Goal: Transaction & Acquisition: Purchase product/service

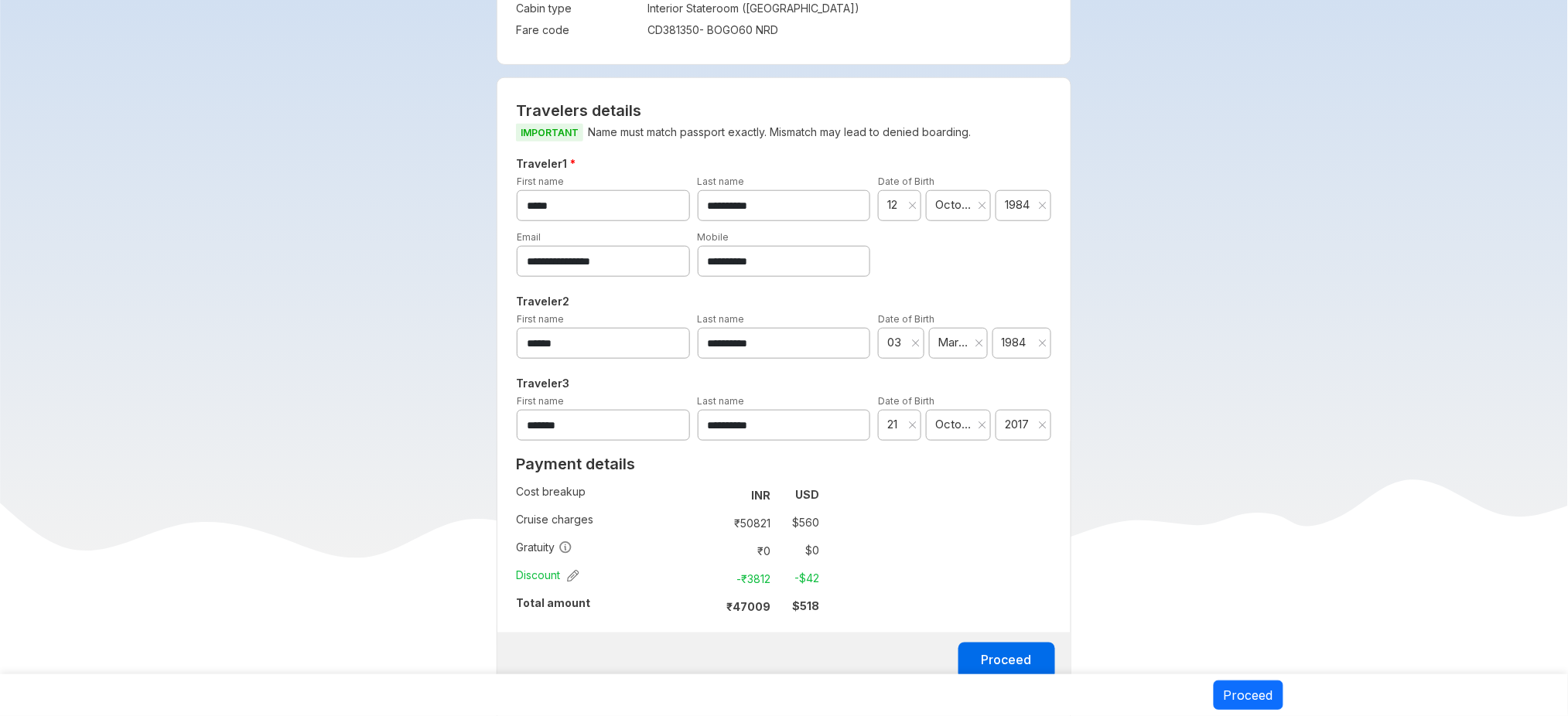
scroll to position [542, 0]
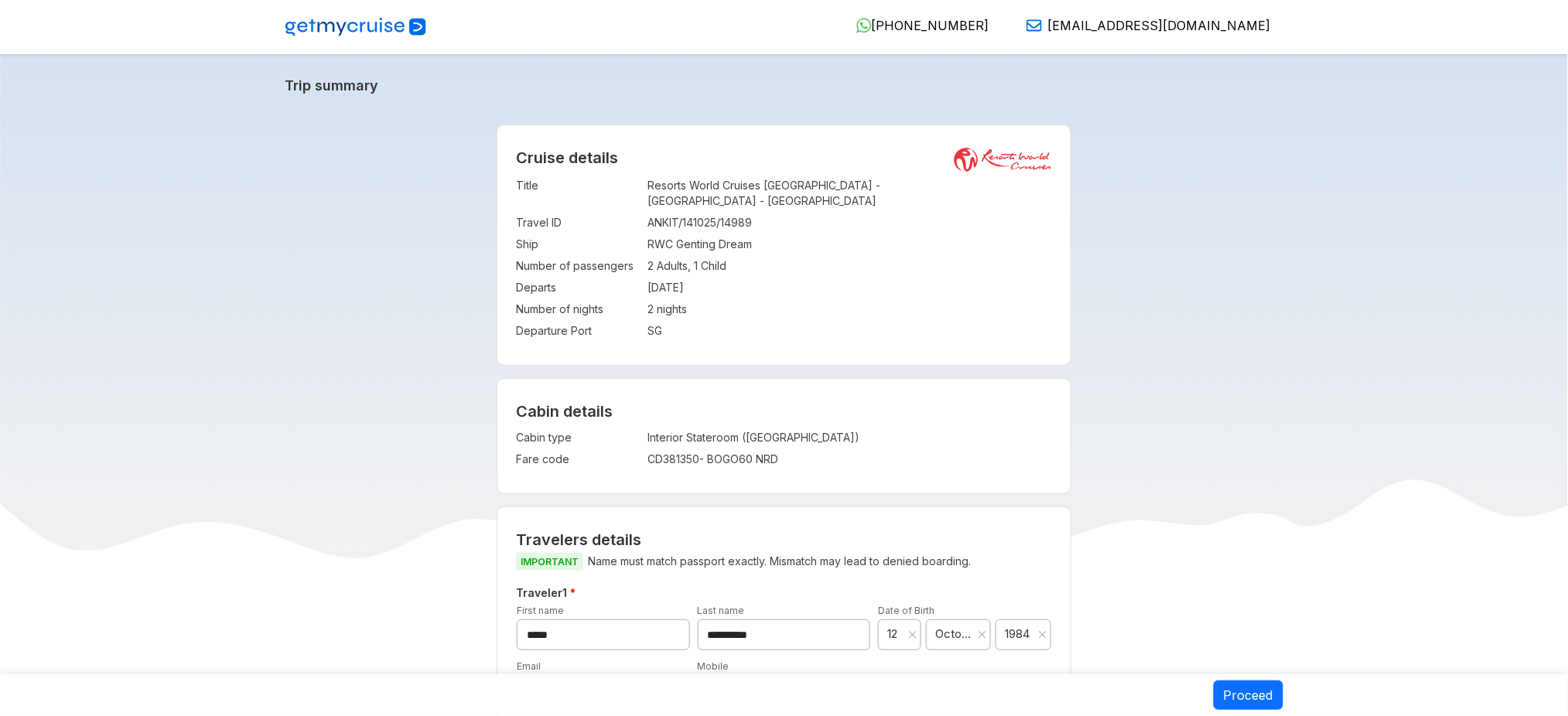
click at [334, 33] on img at bounding box center [356, 27] width 141 height 19
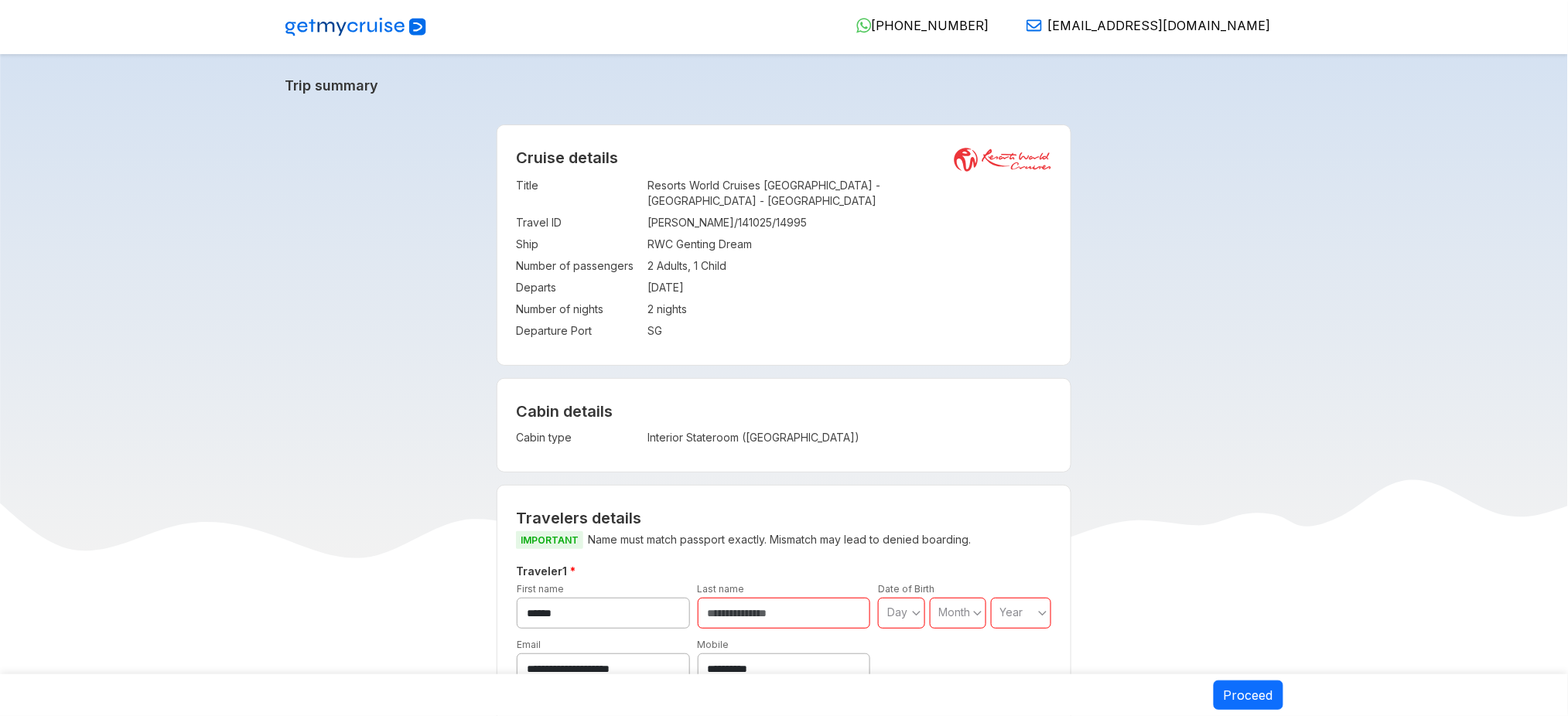
click at [364, 23] on img at bounding box center [356, 27] width 141 height 19
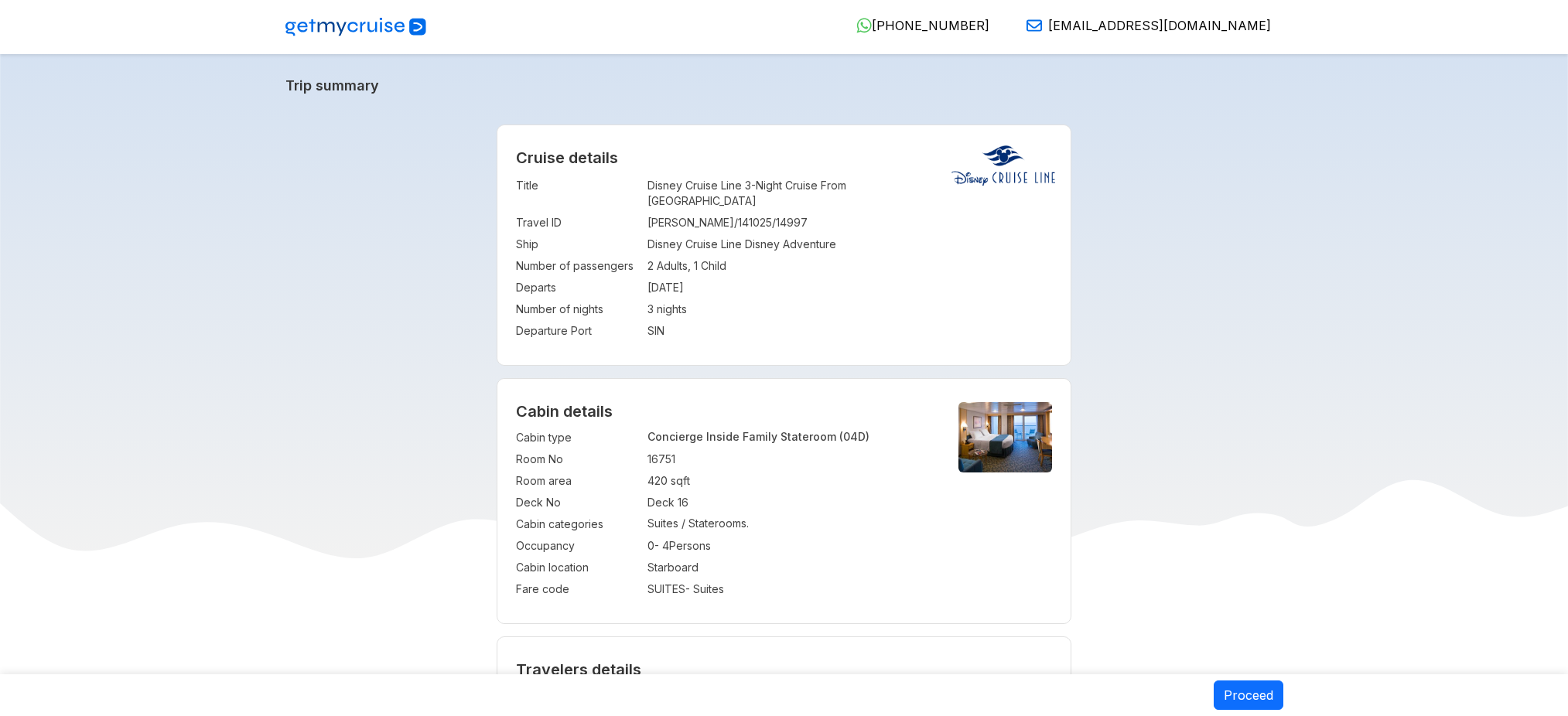
select select "*"
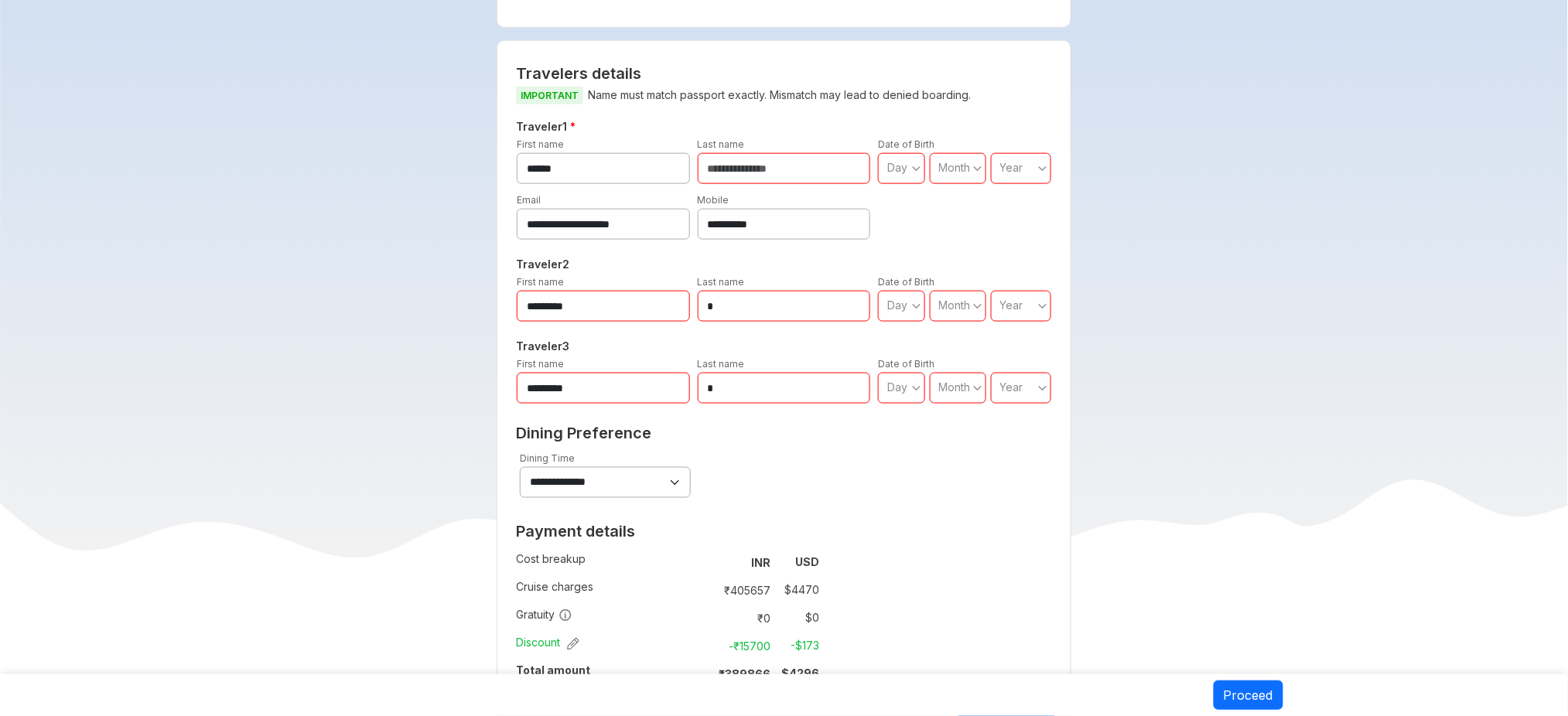
scroll to position [584, 0]
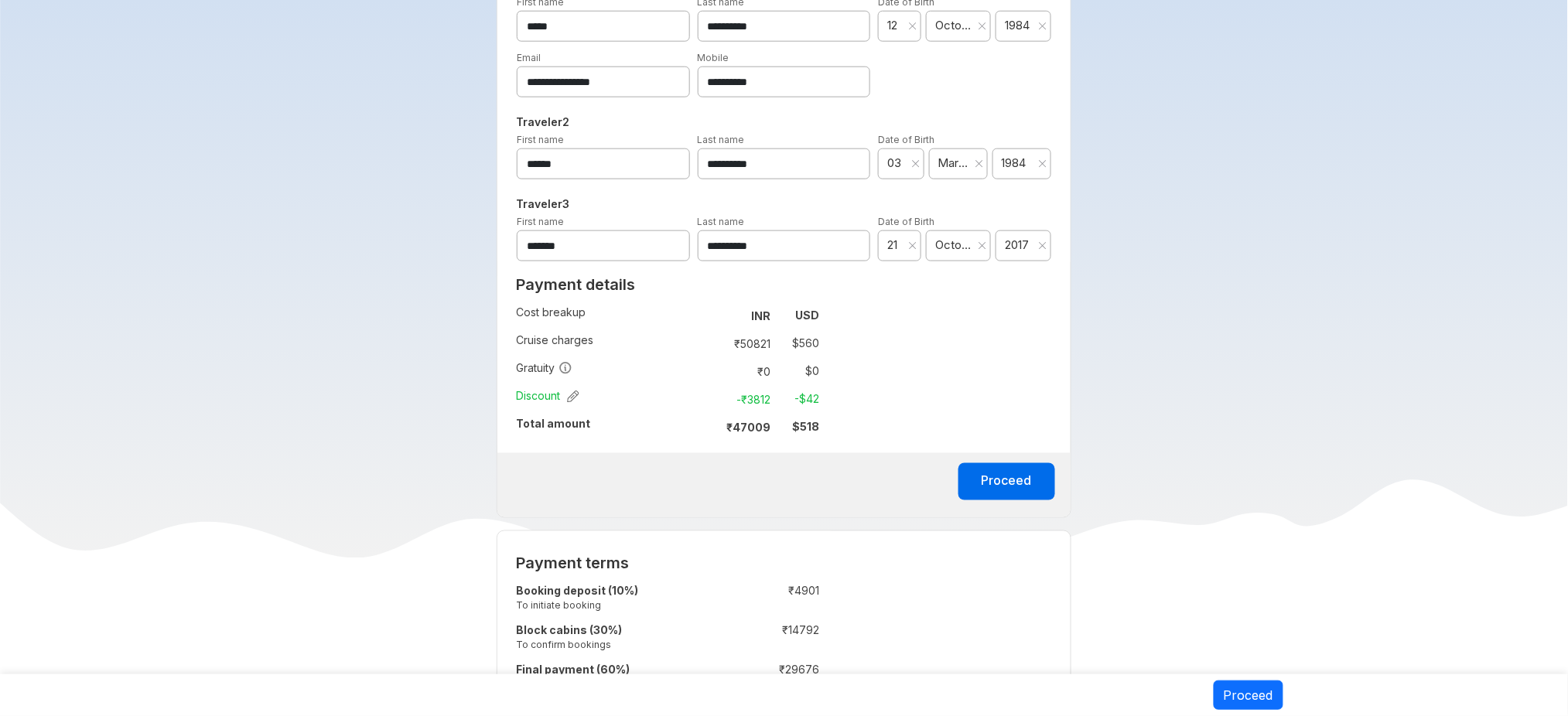
scroll to position [610, 0]
click at [1020, 463] on button "Proceed" at bounding box center [1006, 480] width 96 height 37
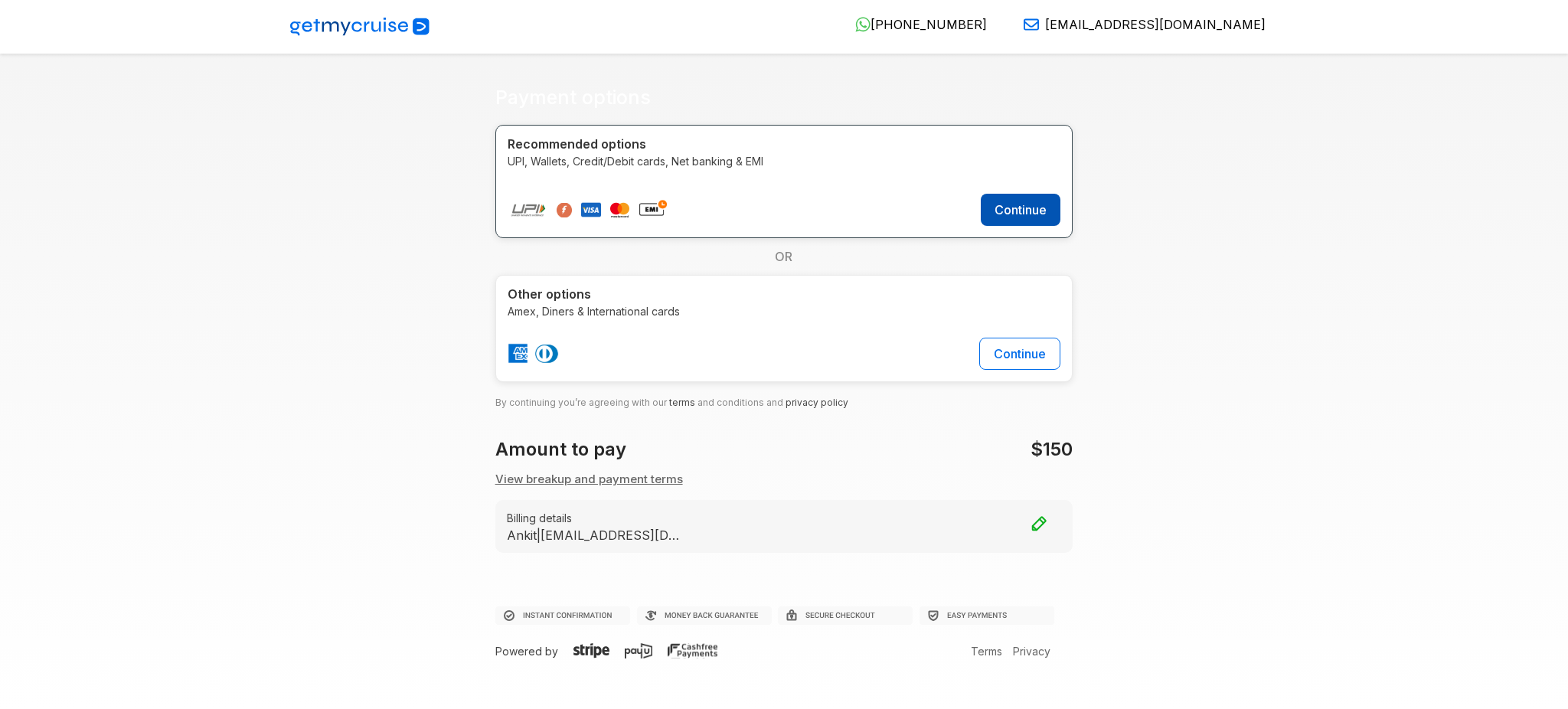
click at [1046, 212] on button "Continue" at bounding box center [1021, 210] width 80 height 32
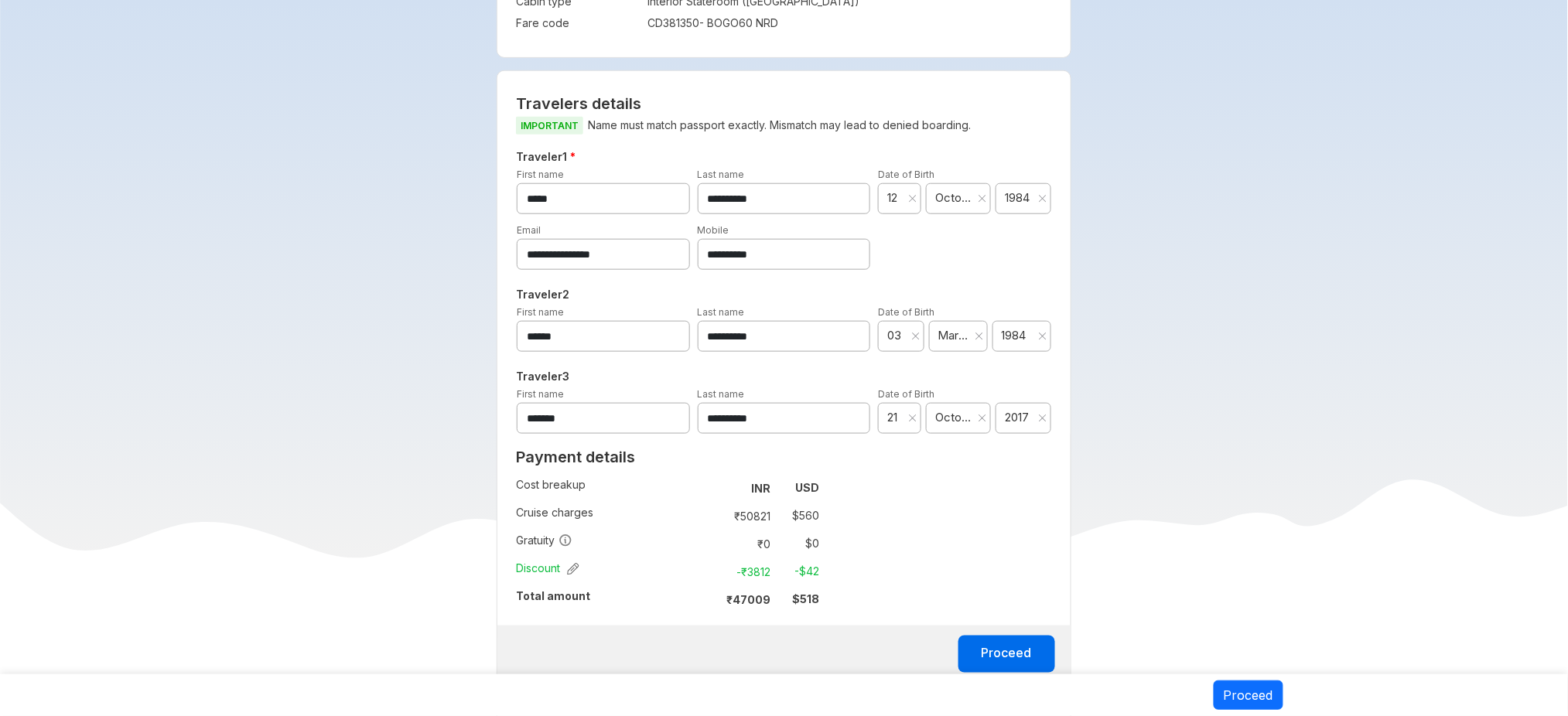
scroll to position [517, 0]
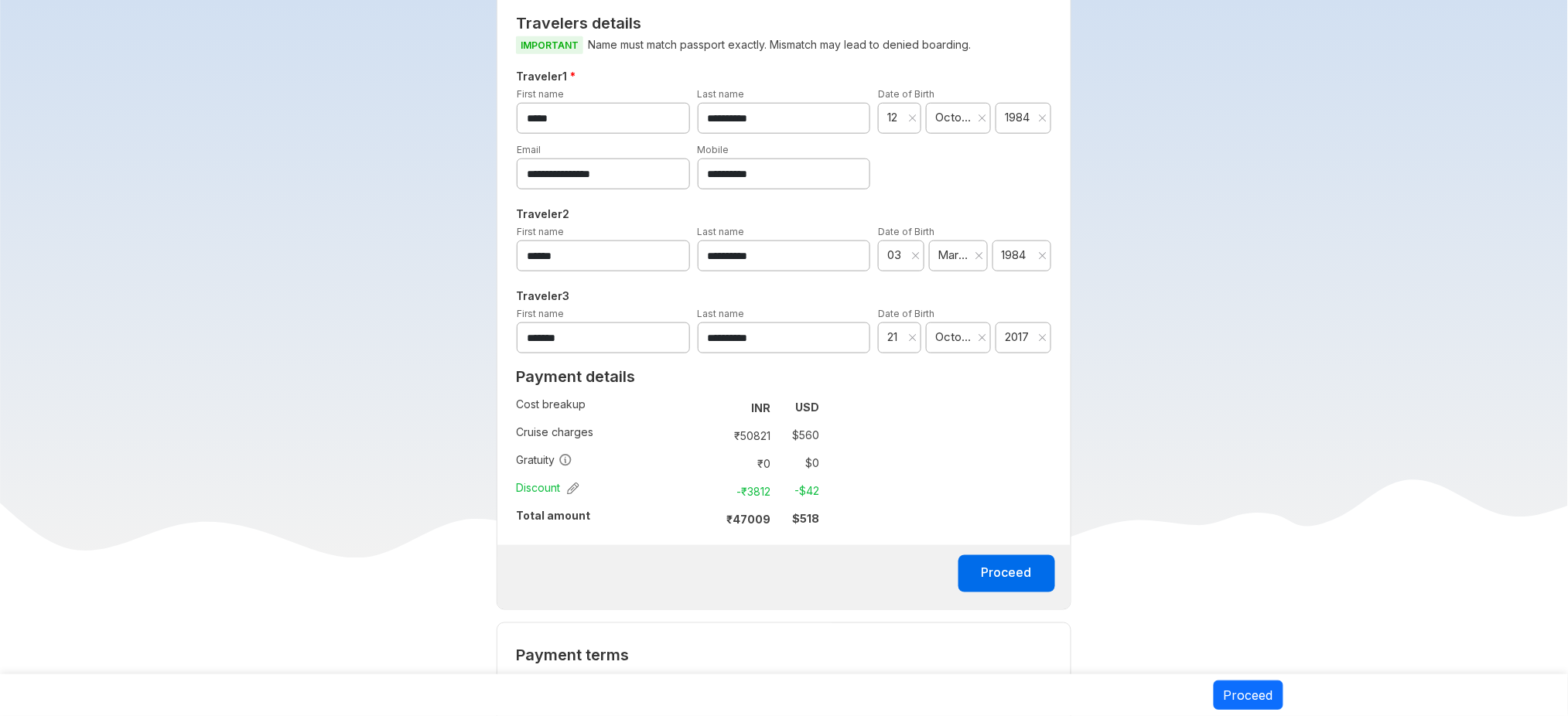
click at [573, 482] on icon "button" at bounding box center [573, 488] width 12 height 12
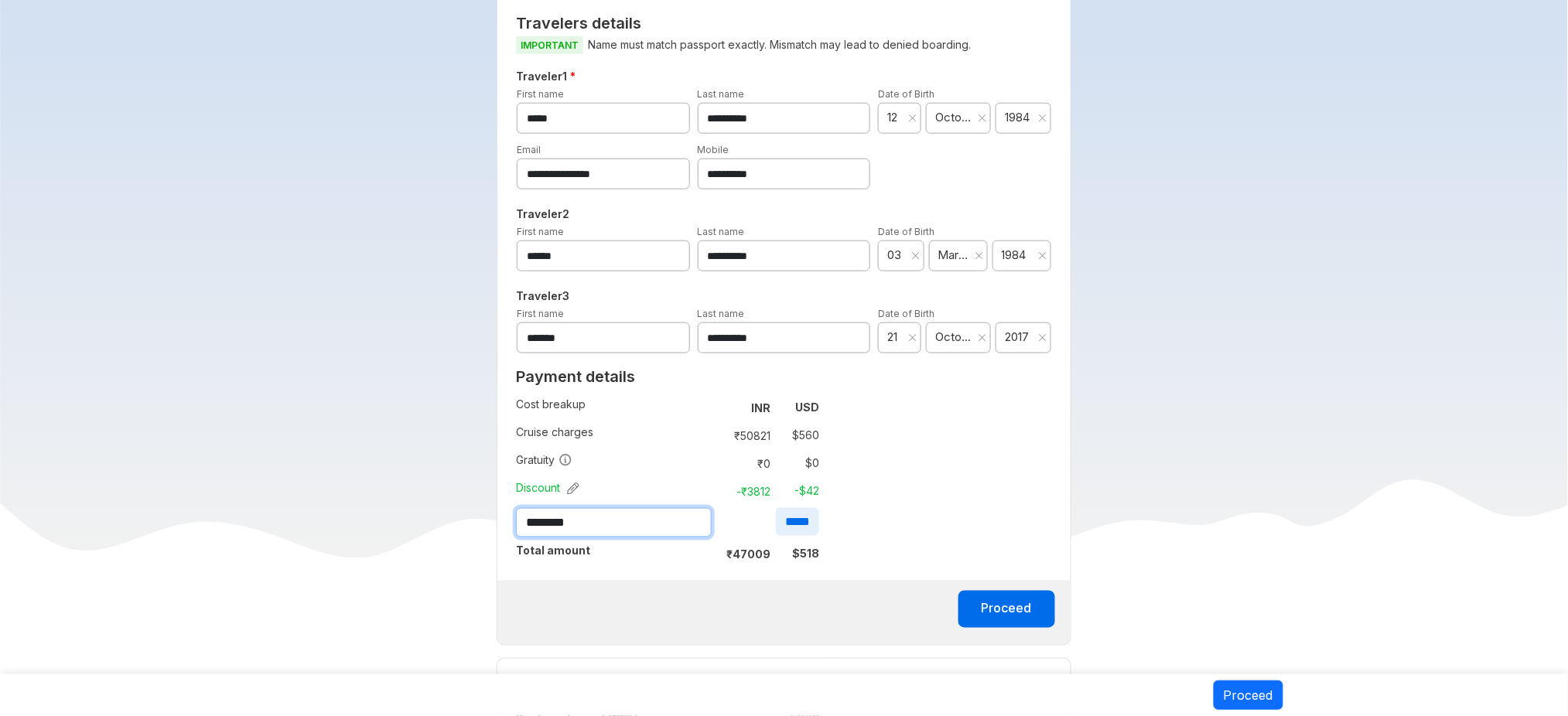
click at [664, 508] on input "********" at bounding box center [613, 523] width 196 height 30
type input "*******"
click at [807, 508] on input "*****" at bounding box center [797, 522] width 44 height 28
click at [806, 508] on input "*****" at bounding box center [797, 522] width 44 height 28
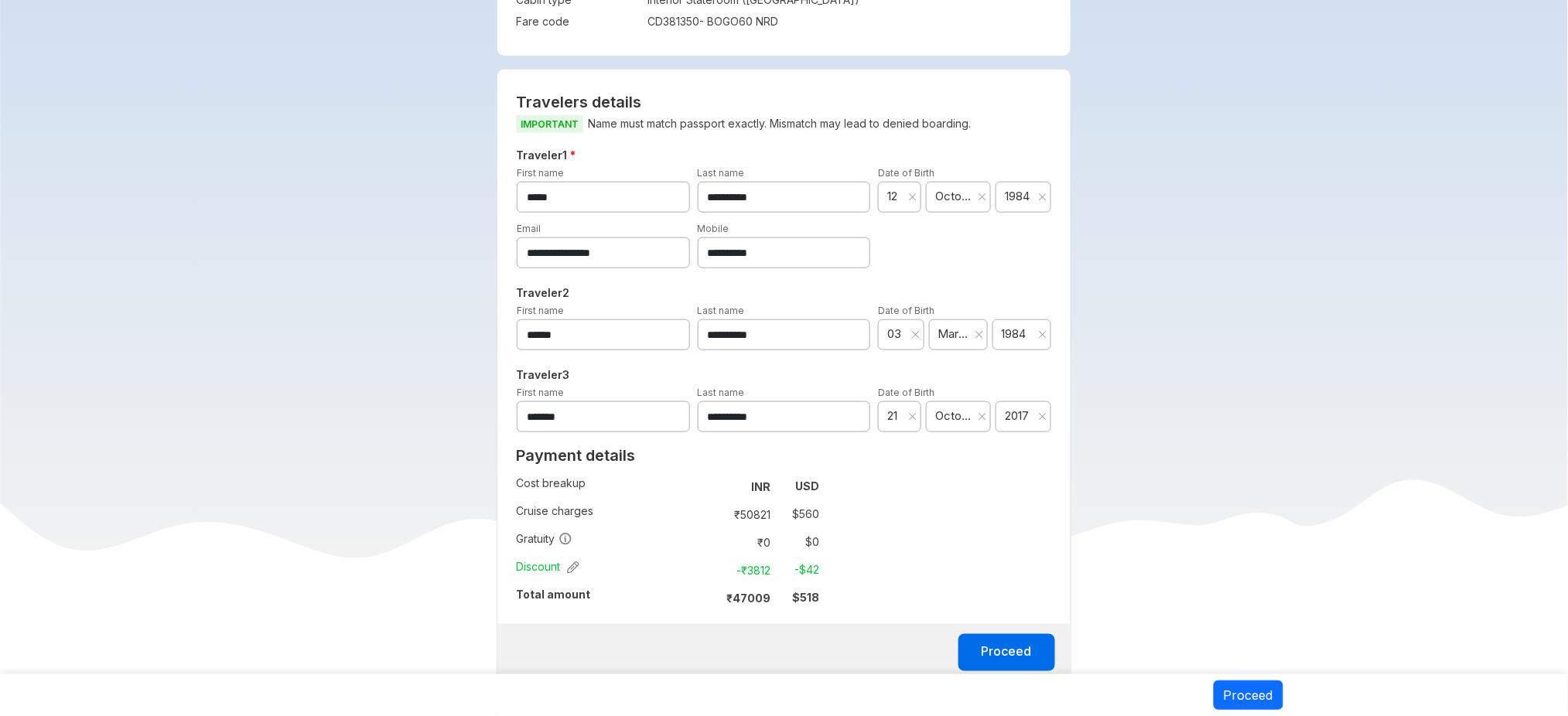
scroll to position [666, 0]
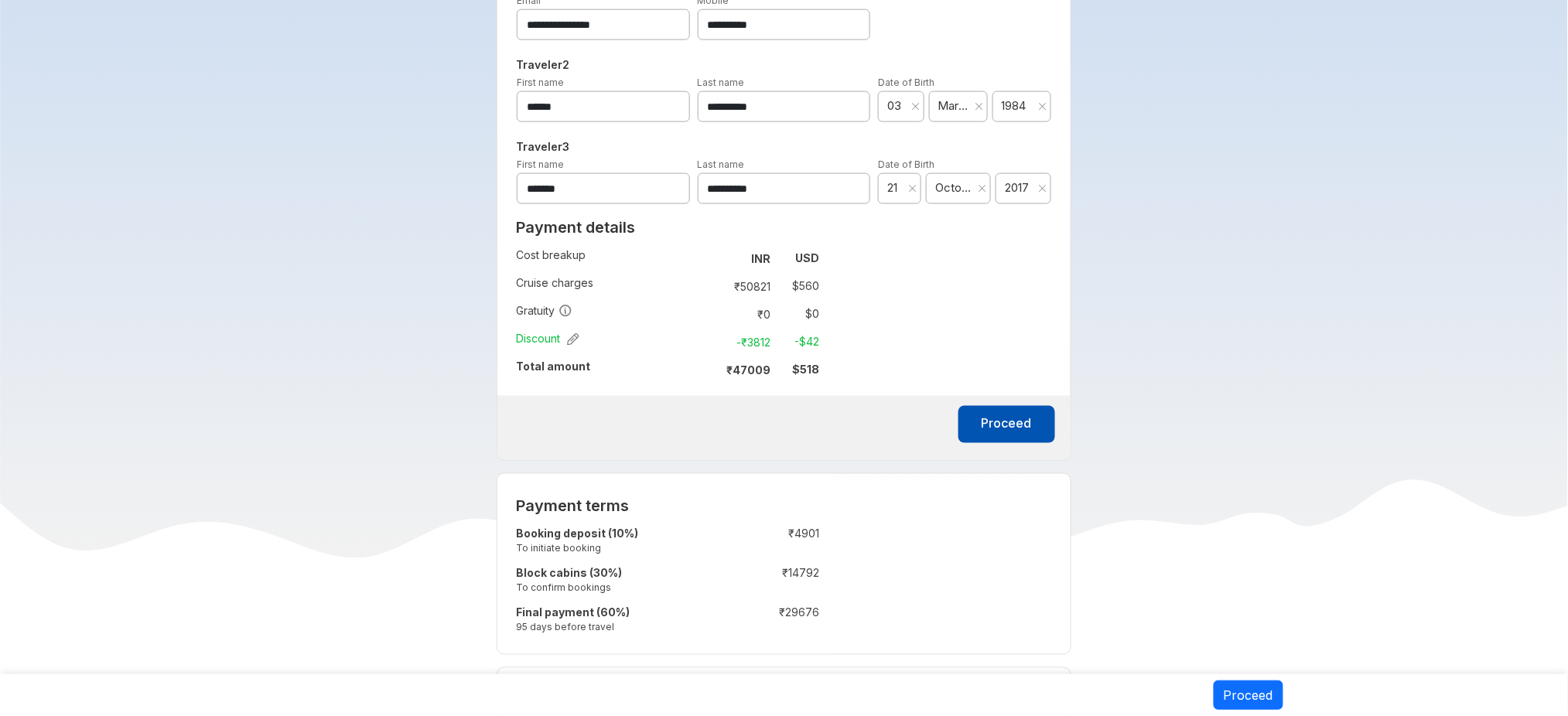
click at [1023, 420] on button "Proceed" at bounding box center [1006, 424] width 96 height 37
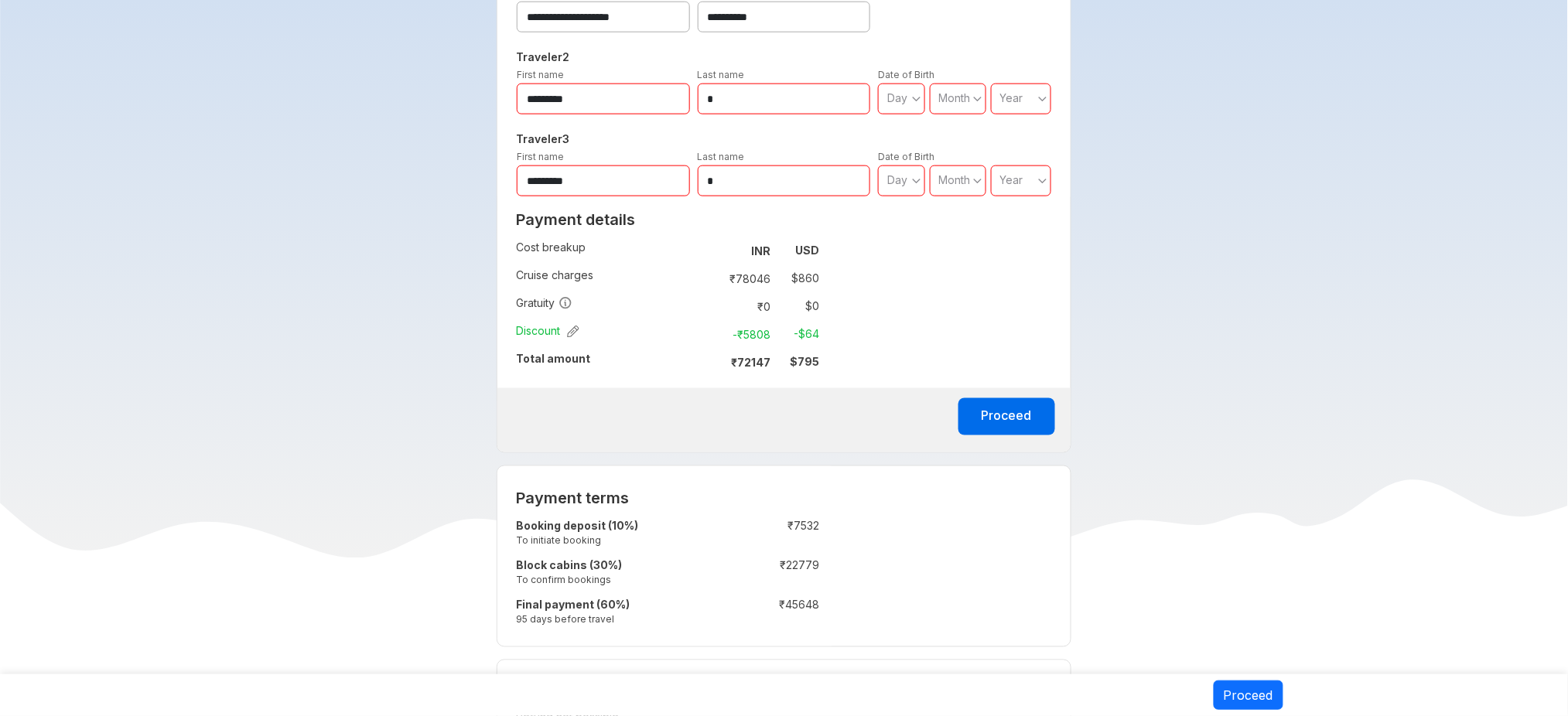
scroll to position [656, 0]
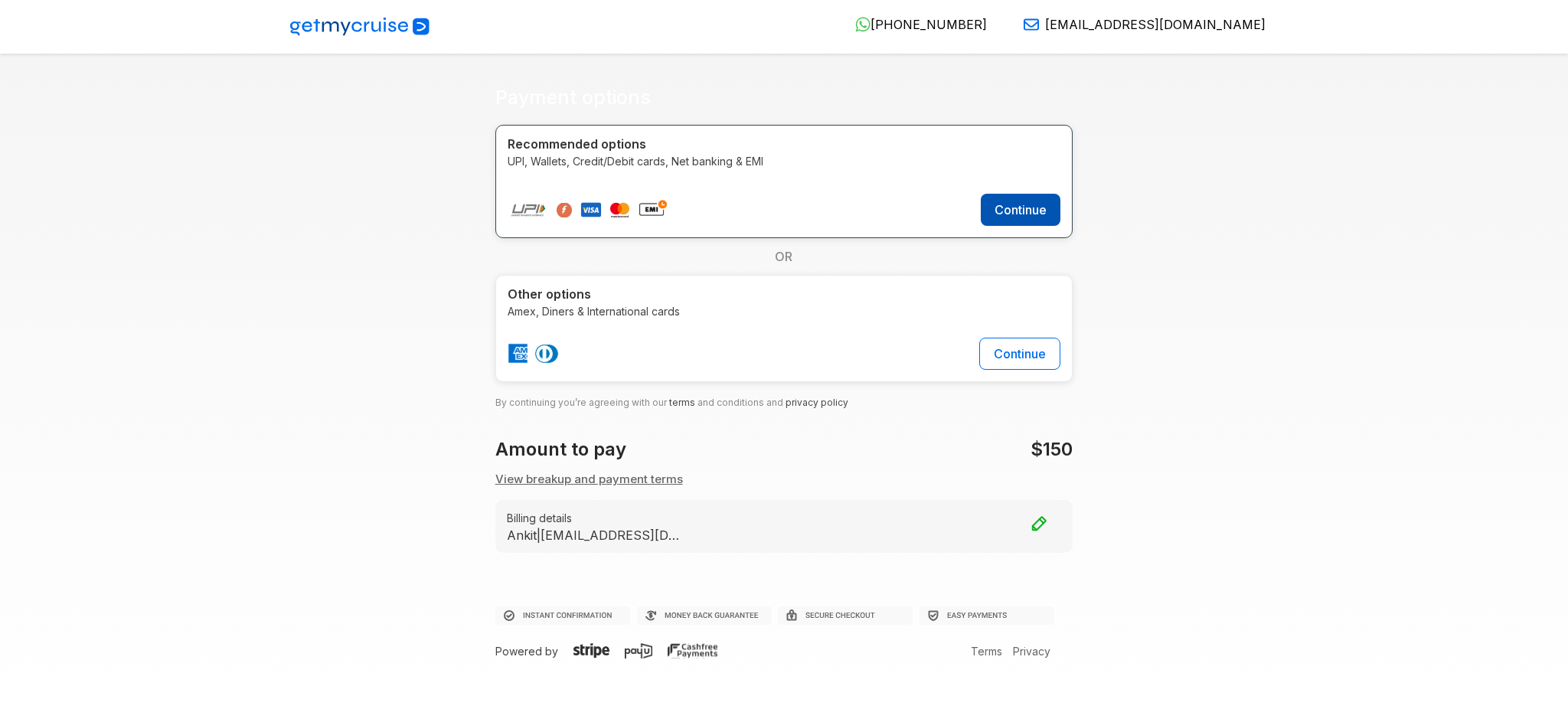
click at [1033, 217] on button "Continue" at bounding box center [1021, 210] width 80 height 32
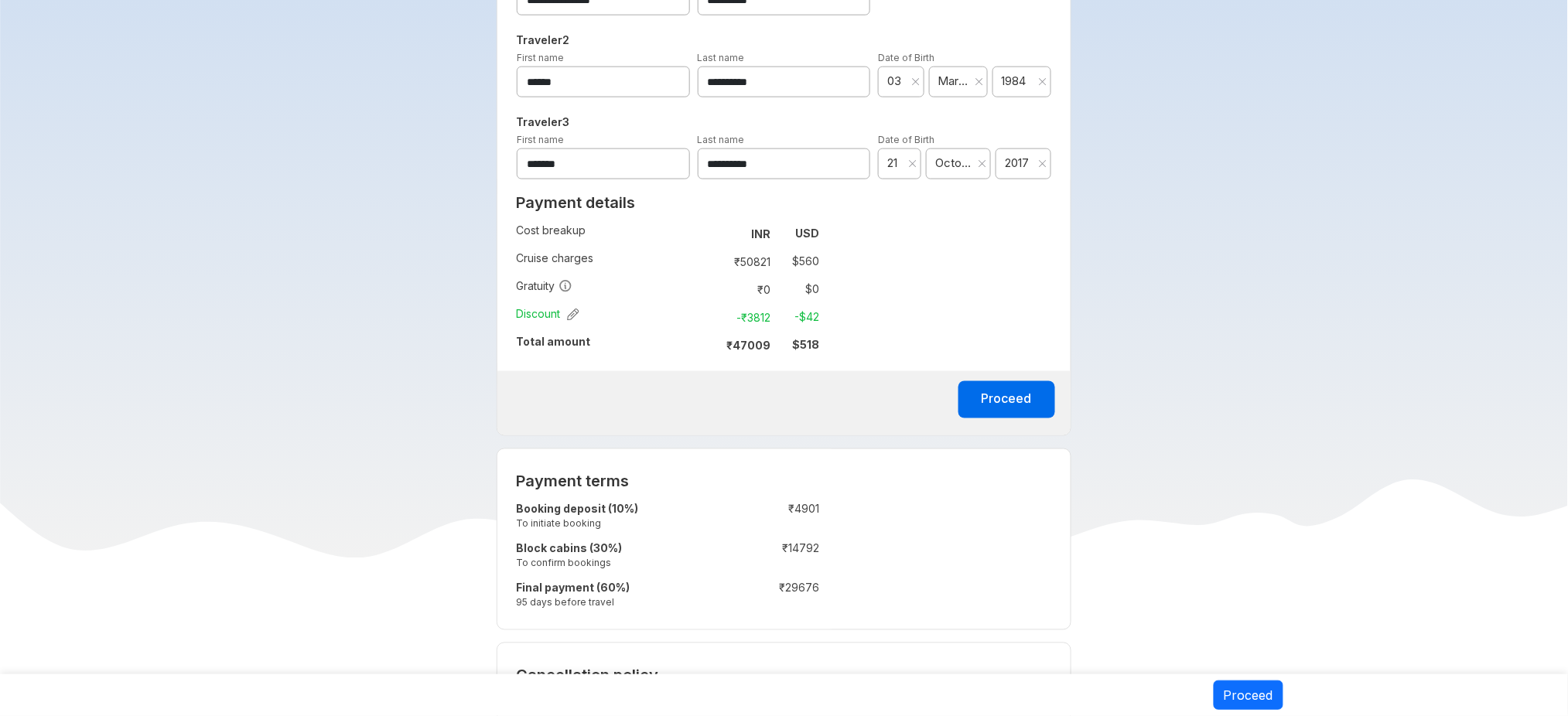
scroll to position [812, 0]
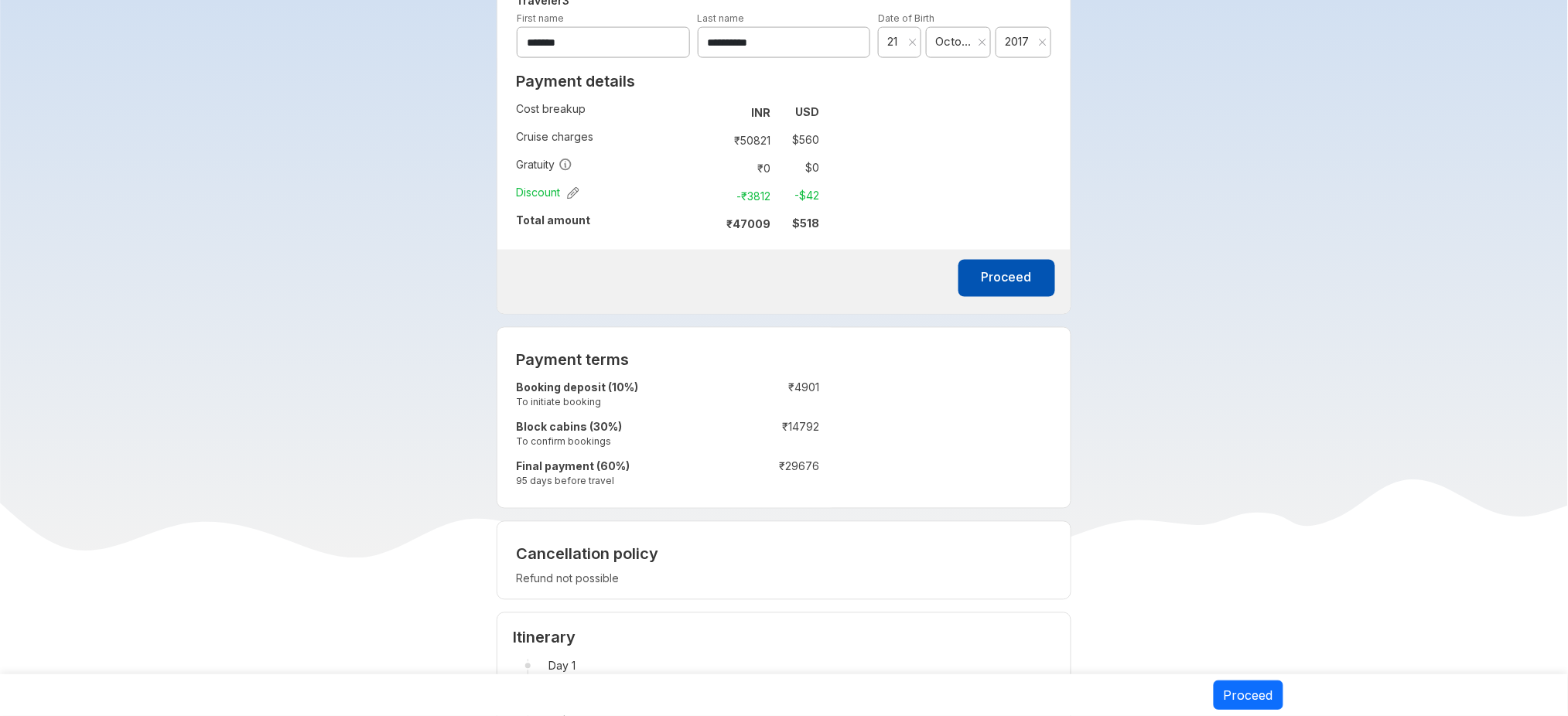
click at [1010, 276] on button "Proceed" at bounding box center [1006, 277] width 96 height 37
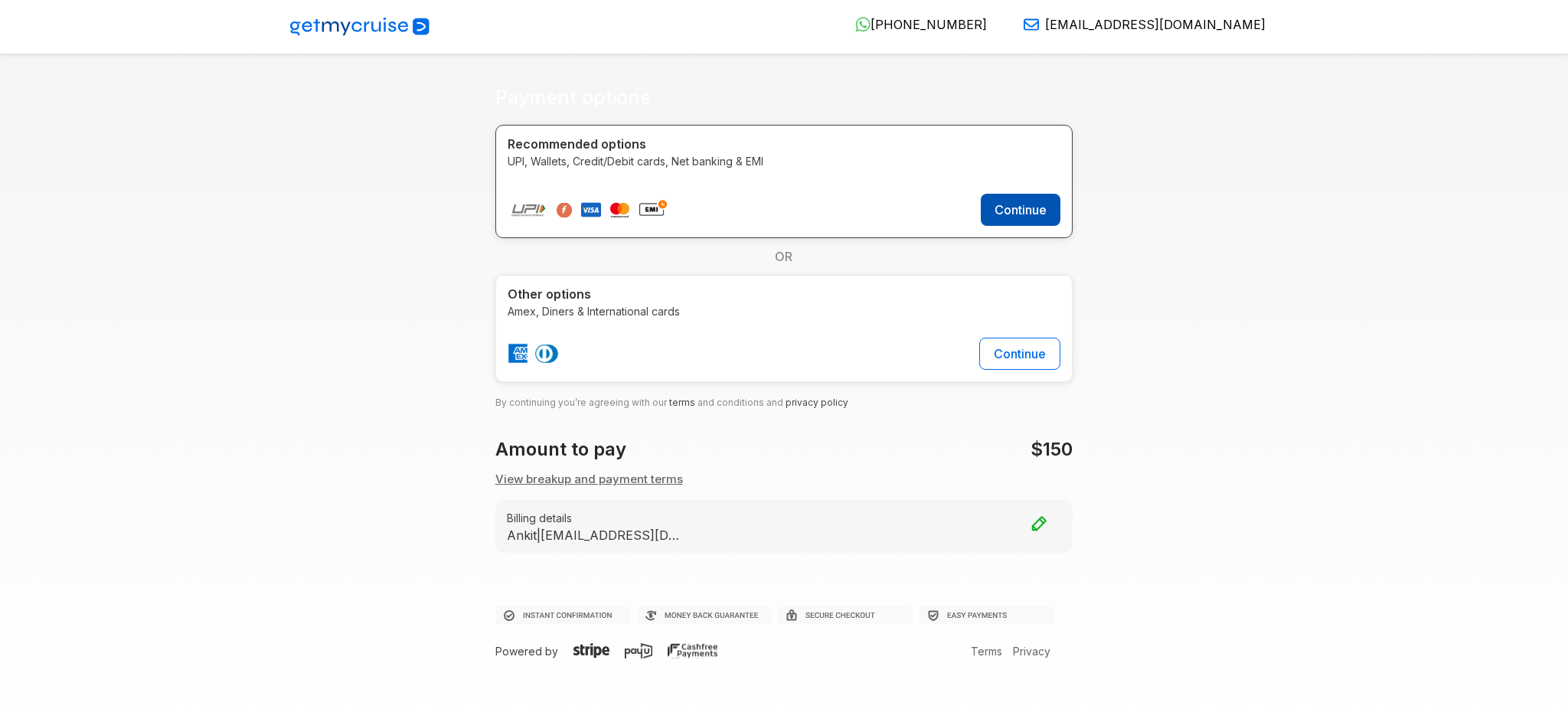
click at [1035, 213] on button "Continue" at bounding box center [1021, 210] width 80 height 32
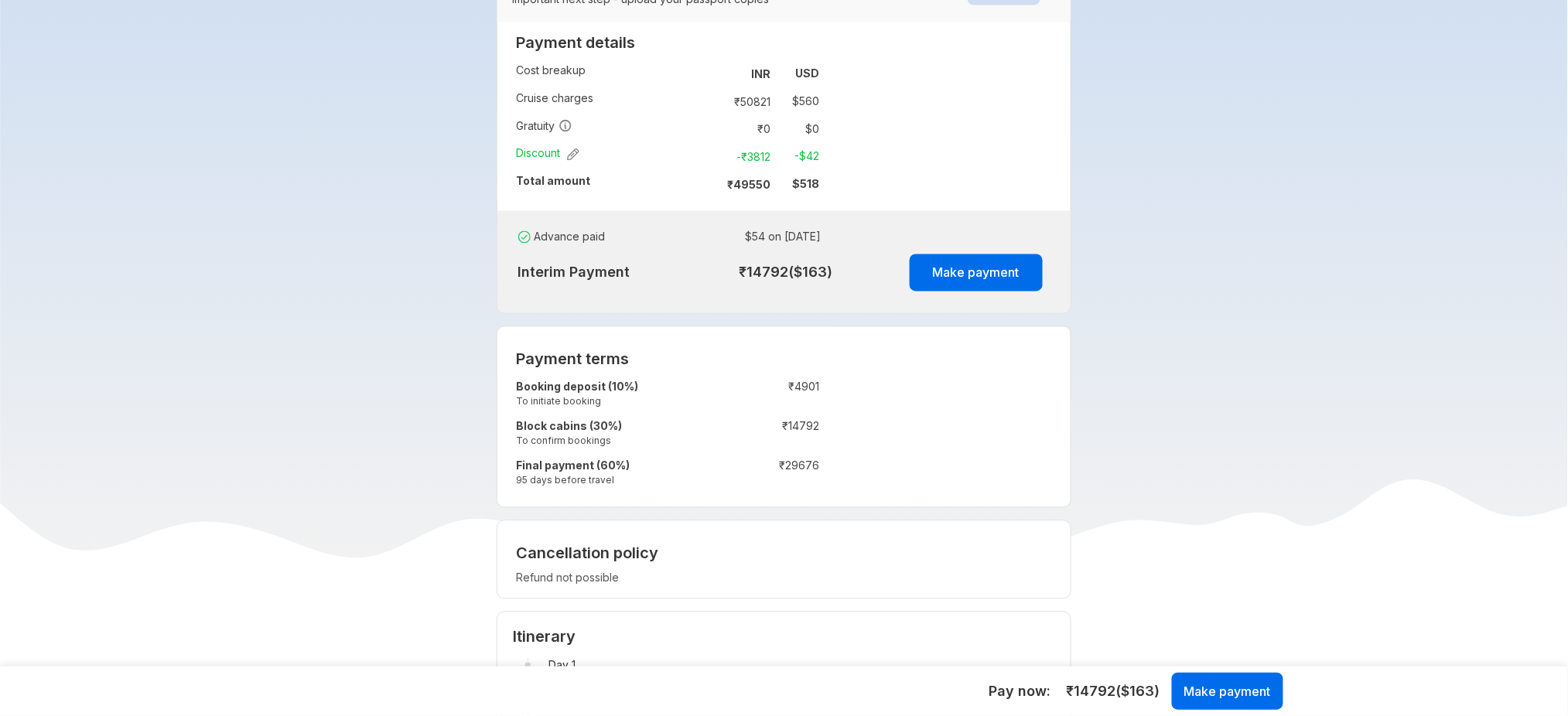
scroll to position [939, 0]
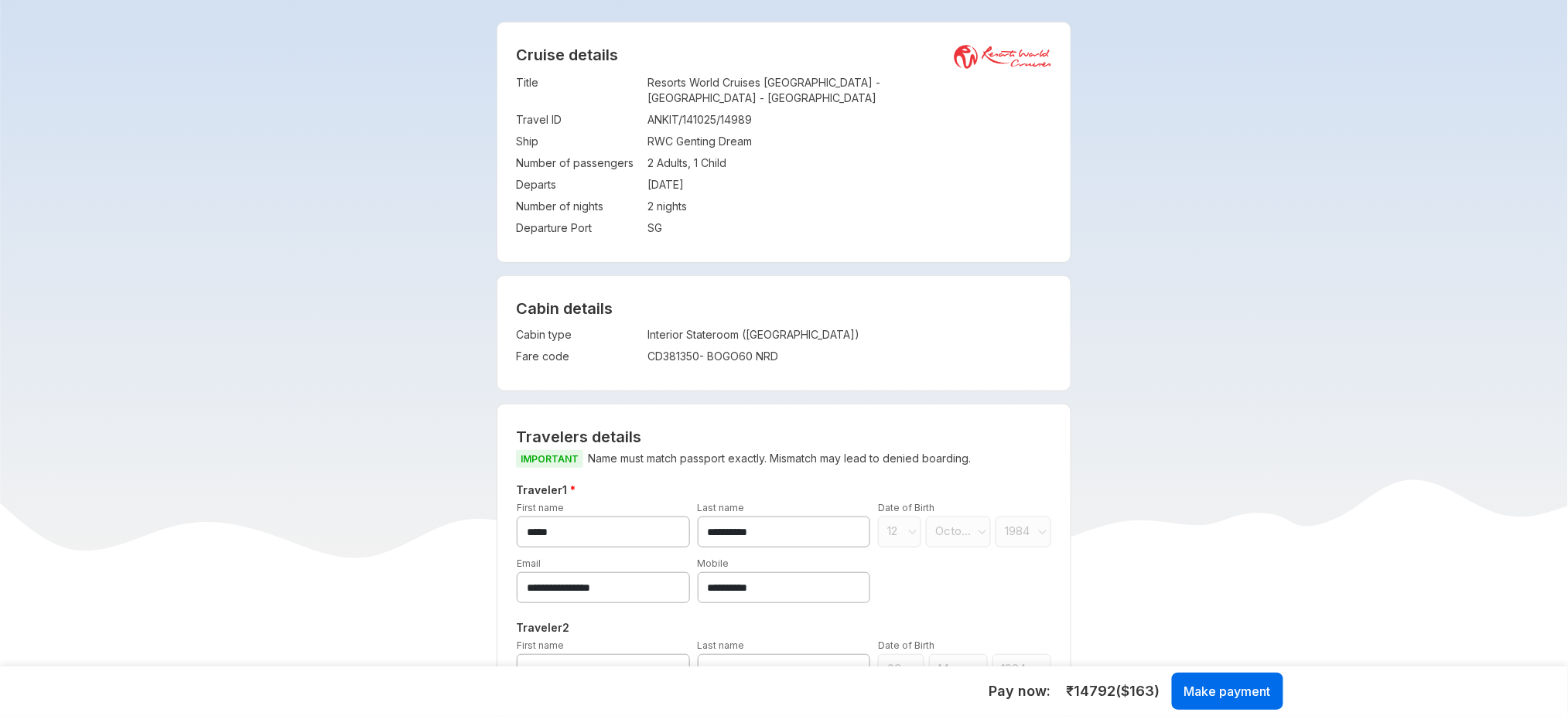
scroll to position [102, 0]
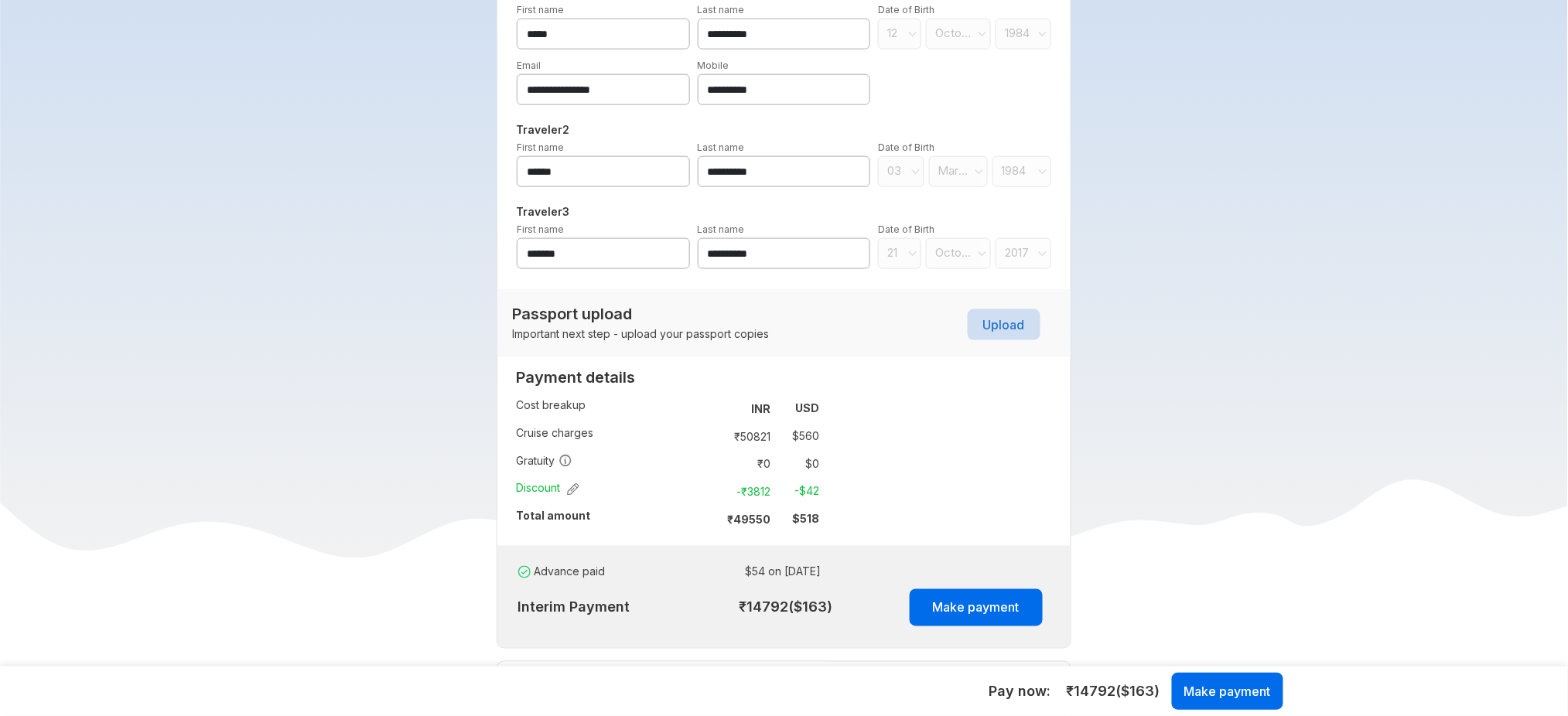
scroll to position [601, 0]
